Goal: Transaction & Acquisition: Purchase product/service

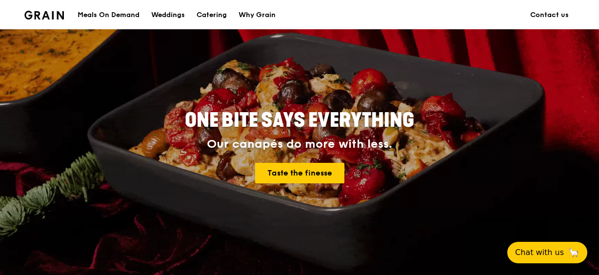
scroll to position [112, 0]
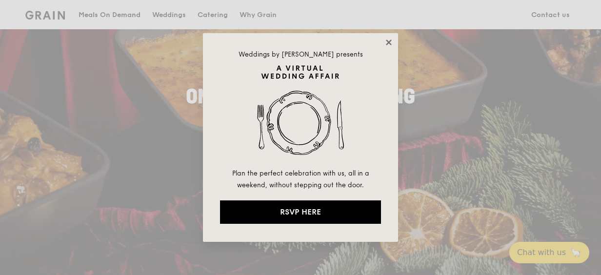
click at [389, 41] on icon at bounding box center [389, 42] width 9 height 9
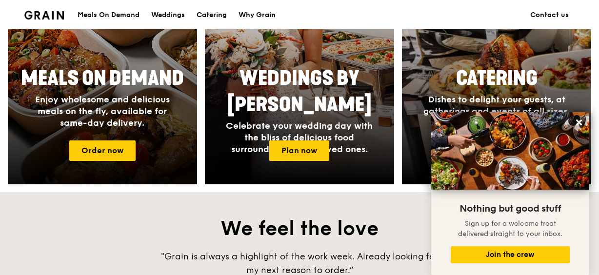
scroll to position [498, 0]
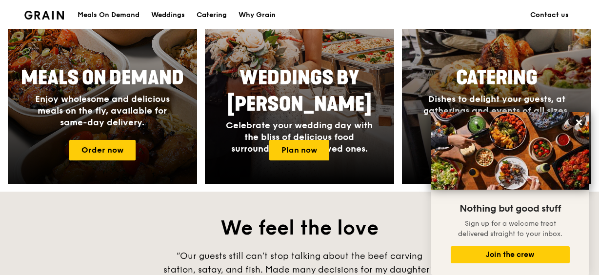
click at [90, 88] on span "Meals On Demand" at bounding box center [102, 77] width 163 height 23
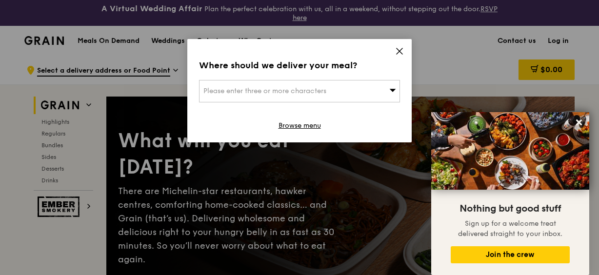
click at [400, 52] on icon at bounding box center [400, 51] width 6 height 6
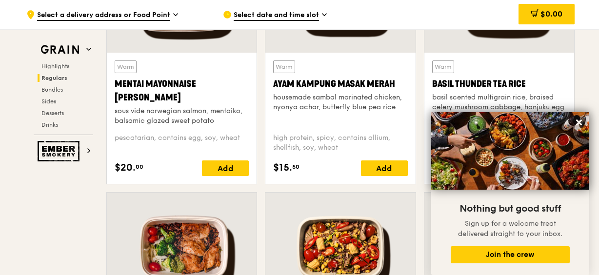
scroll to position [995, 0]
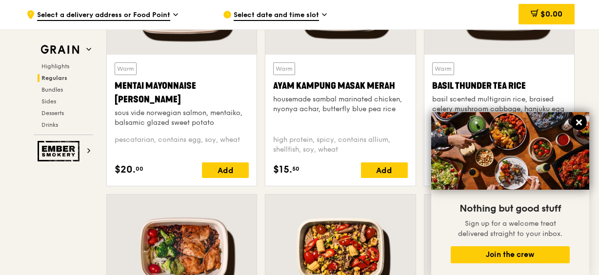
click at [577, 122] on icon at bounding box center [580, 123] width 6 height 6
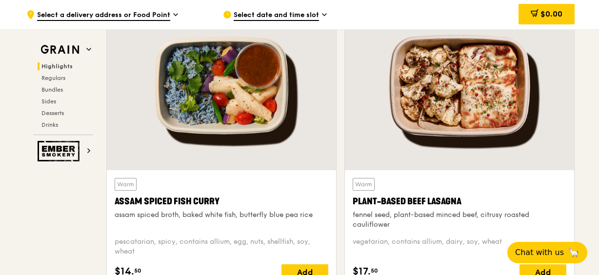
scroll to position [380, 0]
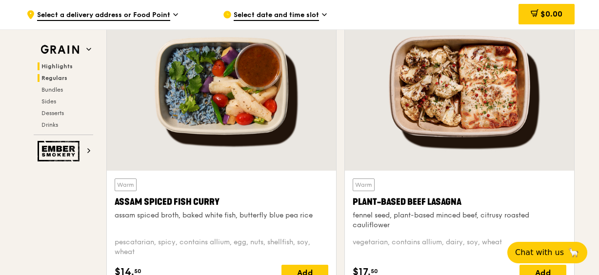
click at [56, 76] on span "Regulars" at bounding box center [54, 78] width 26 height 7
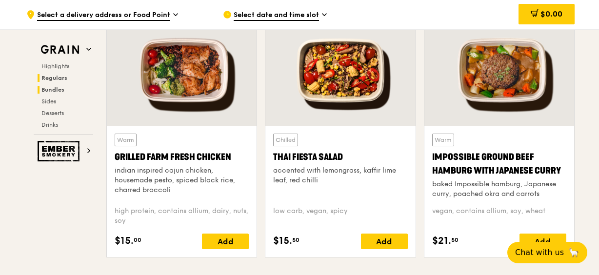
scroll to position [1174, 0]
click at [57, 64] on span "Highlights" at bounding box center [56, 66] width 31 height 7
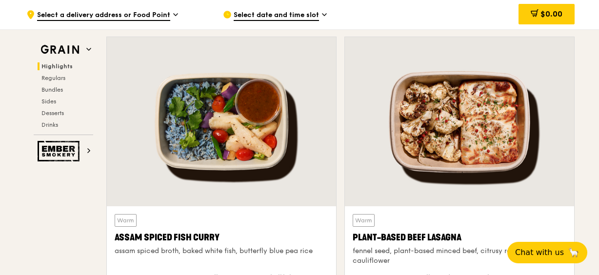
scroll to position [301, 0]
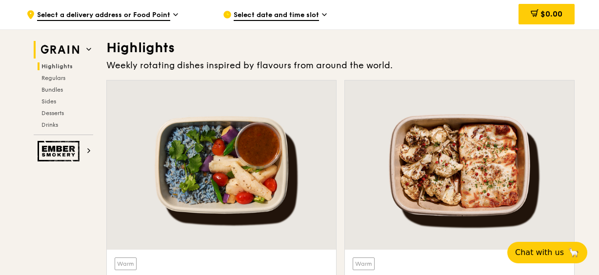
click at [88, 52] on span at bounding box center [88, 49] width 5 height 8
click at [65, 52] on img at bounding box center [60, 50] width 45 height 18
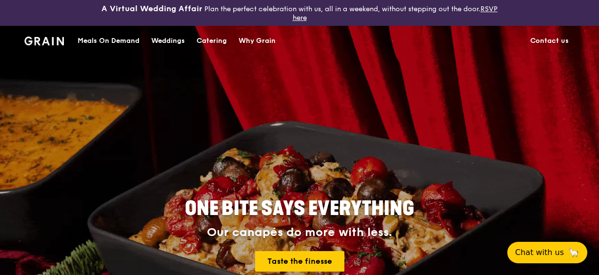
click at [215, 38] on div "Catering" at bounding box center [212, 40] width 30 height 29
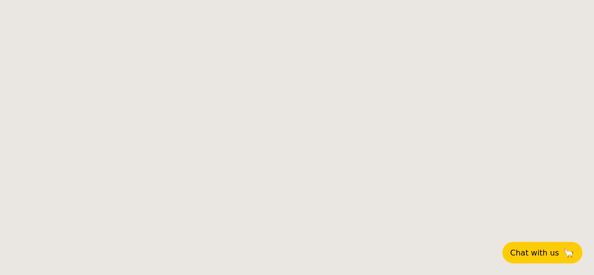
select select
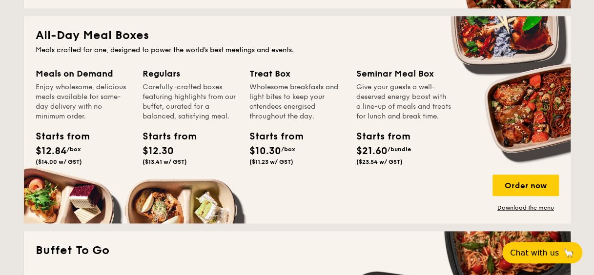
scroll to position [457, 0]
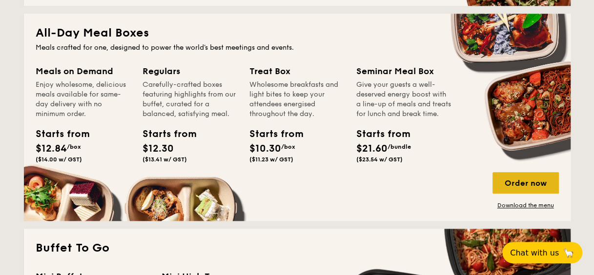
click at [537, 181] on div "Order now" at bounding box center [526, 182] width 66 height 21
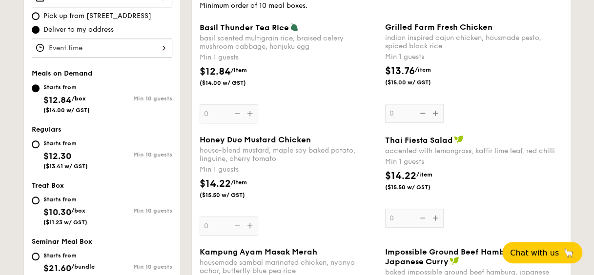
scroll to position [338, 0]
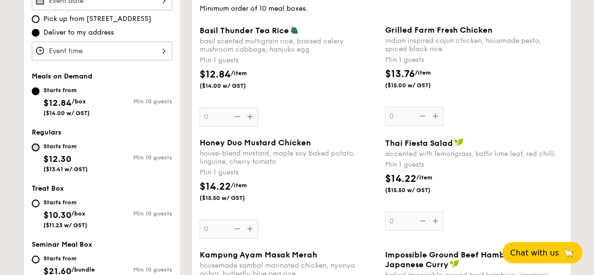
click at [36, 145] on input "Starts from $12.30 ($13.41 w/ GST) Min 10 guests" at bounding box center [36, 148] width 8 height 8
radio input "true"
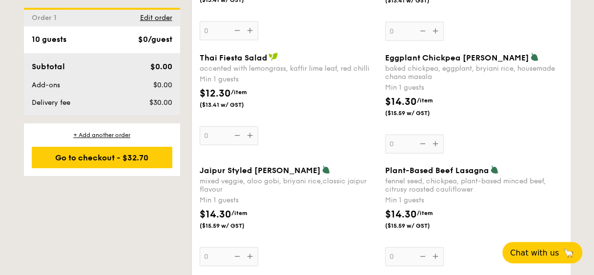
scroll to position [995, 0]
